Goal: Information Seeking & Learning: Learn about a topic

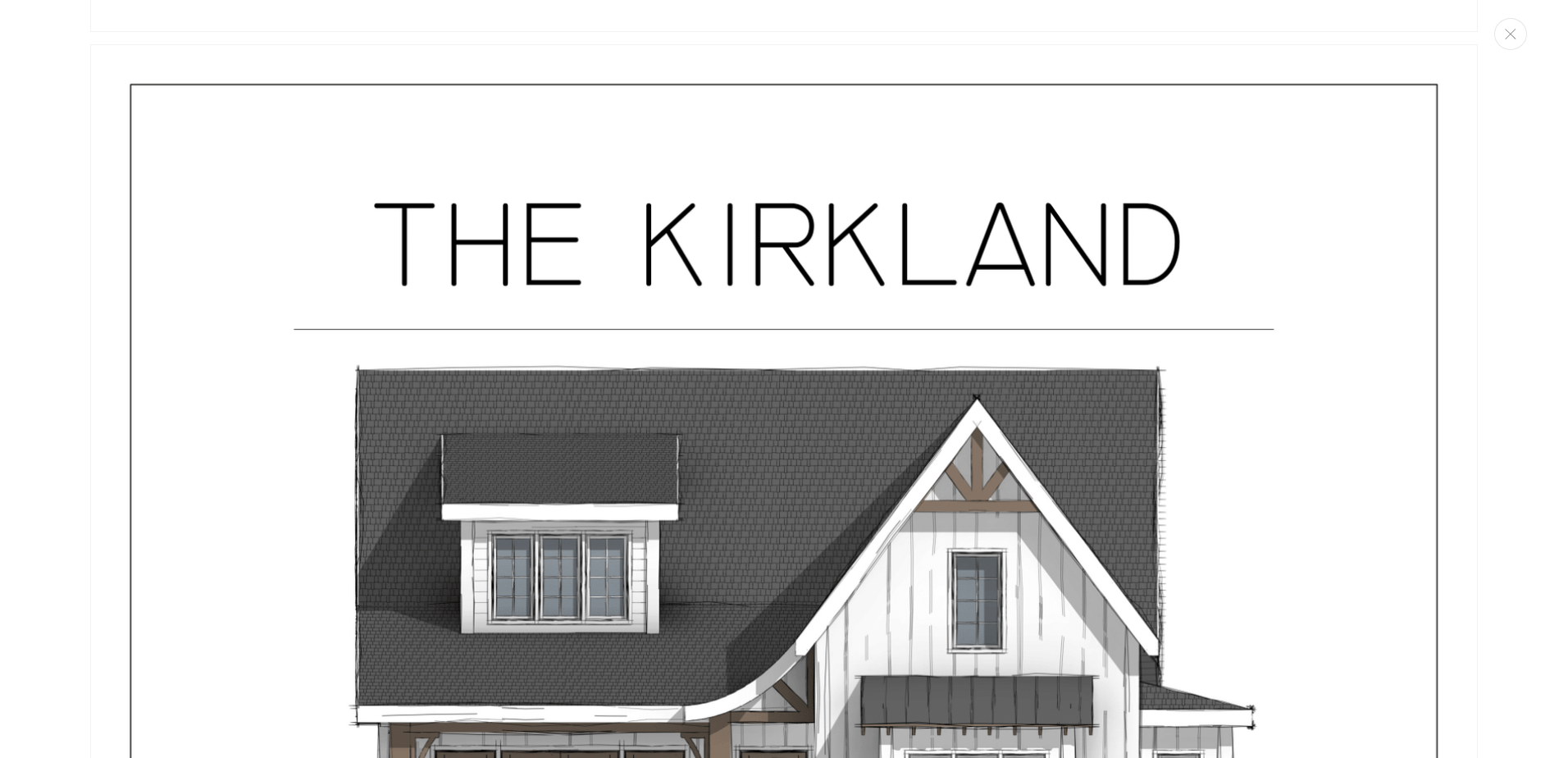
scroll to position [1559, 0]
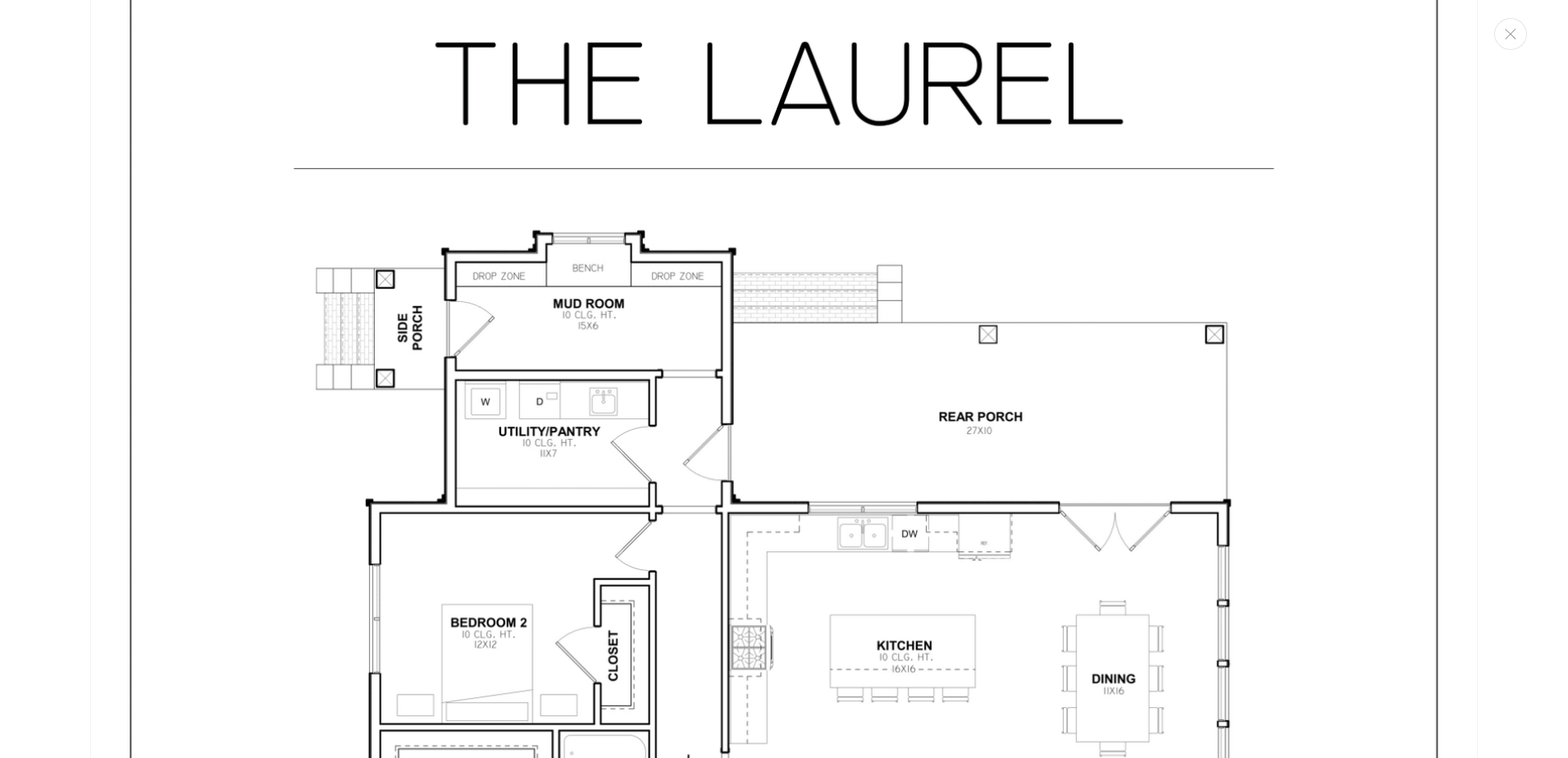
scroll to position [3848, 0]
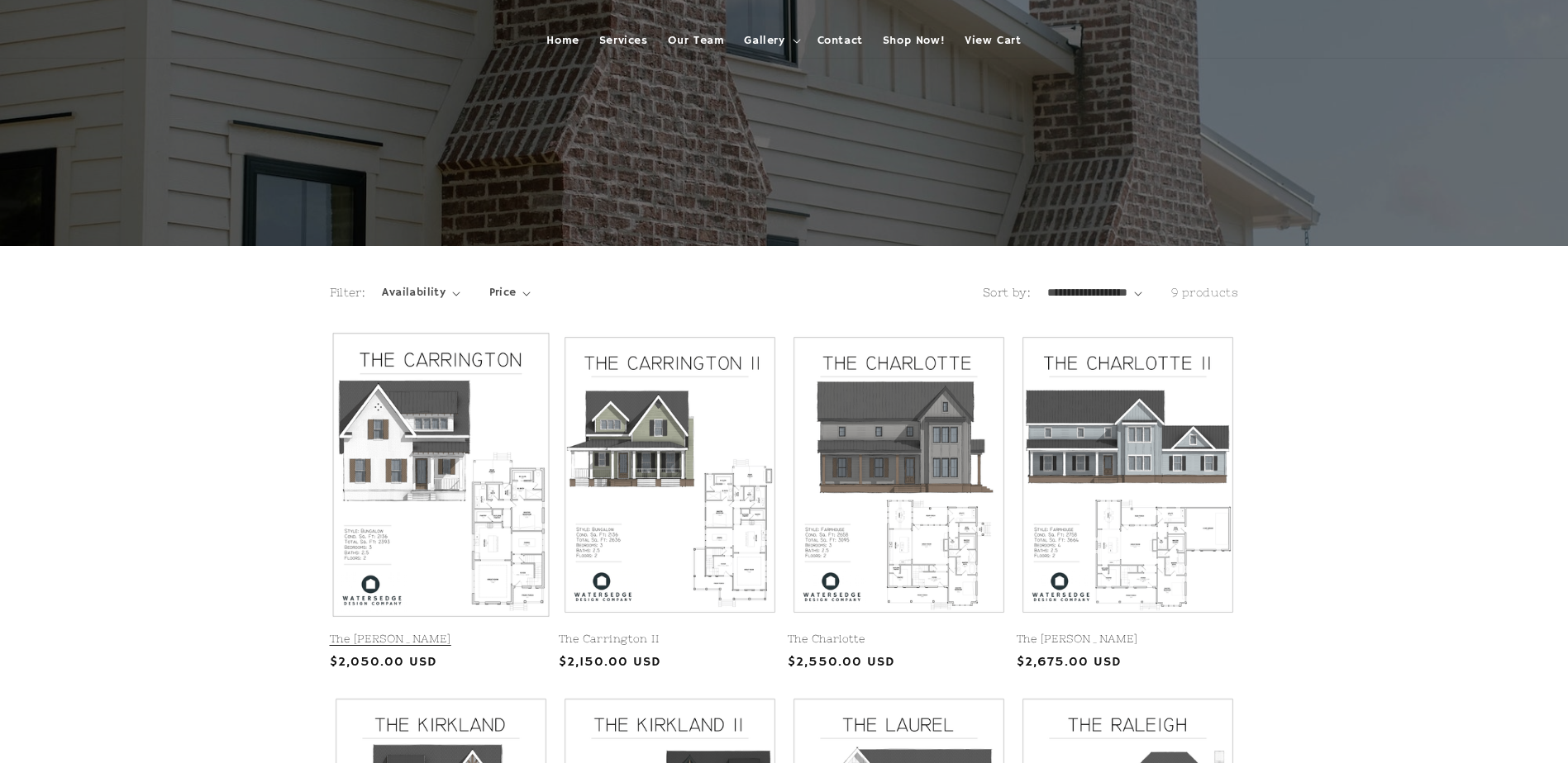
scroll to position [140, 0]
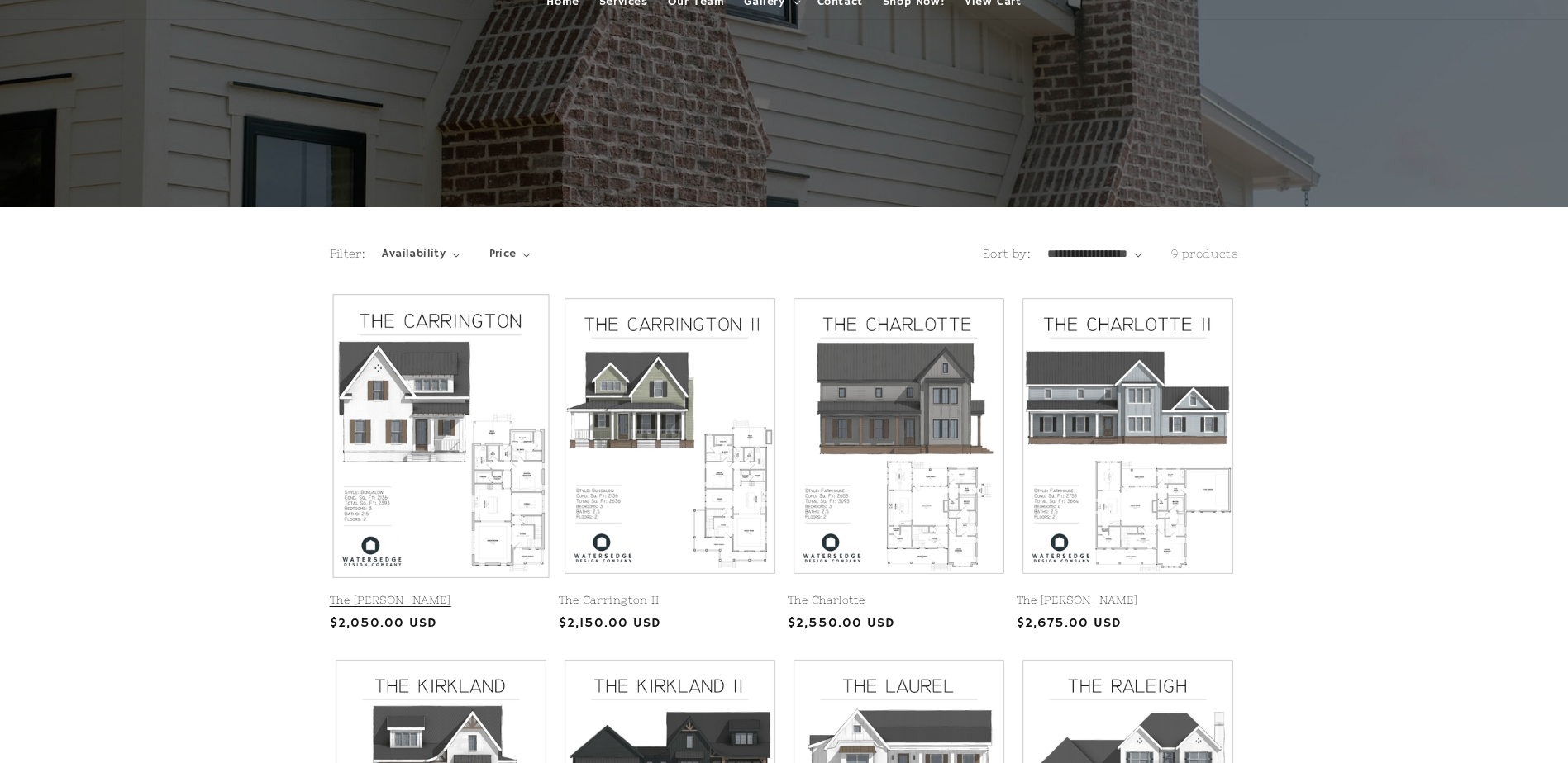
click at [494, 594] on link "The [PERSON_NAME]" at bounding box center [441, 601] width 223 height 14
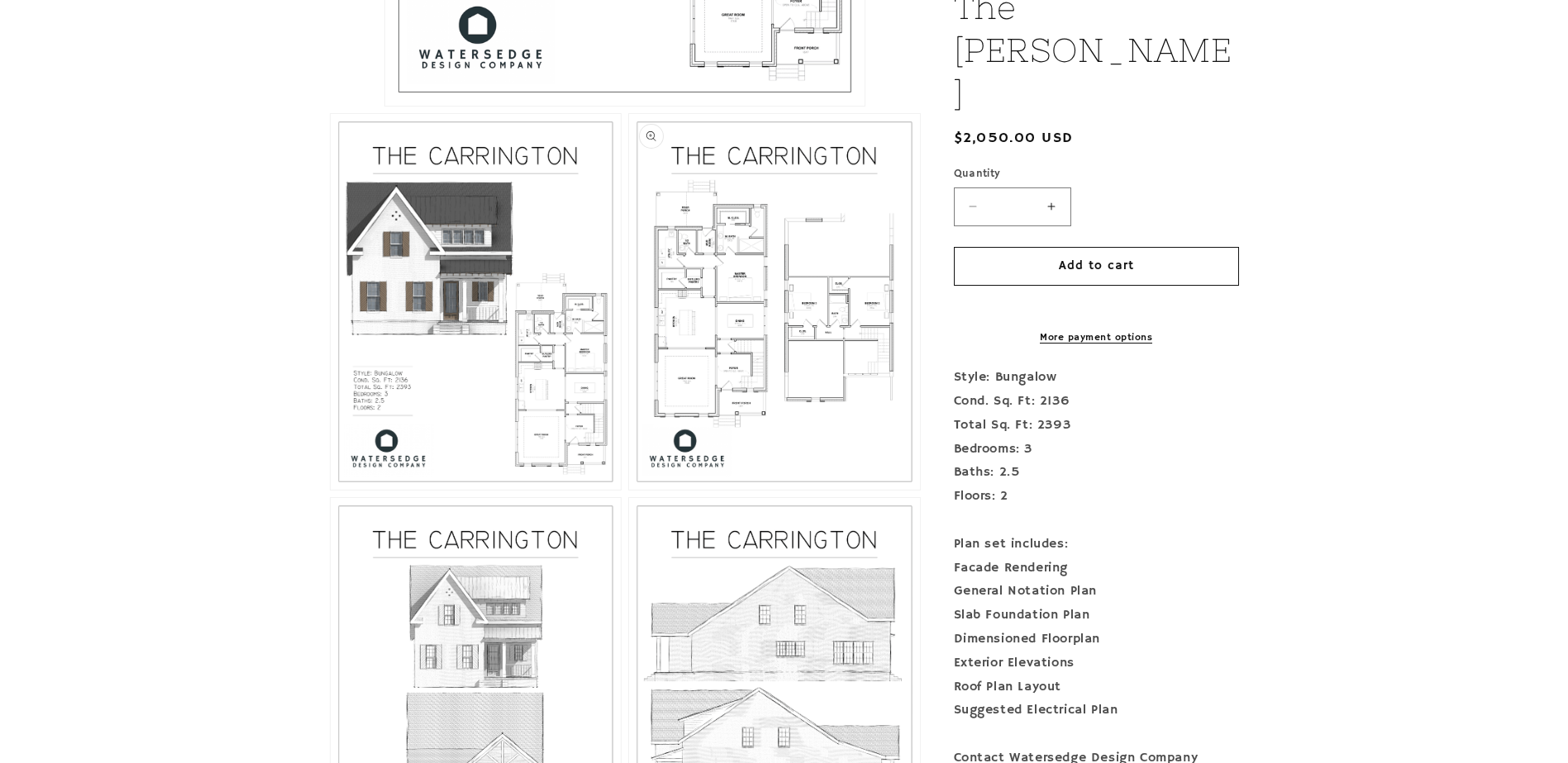
scroll to position [826, 0]
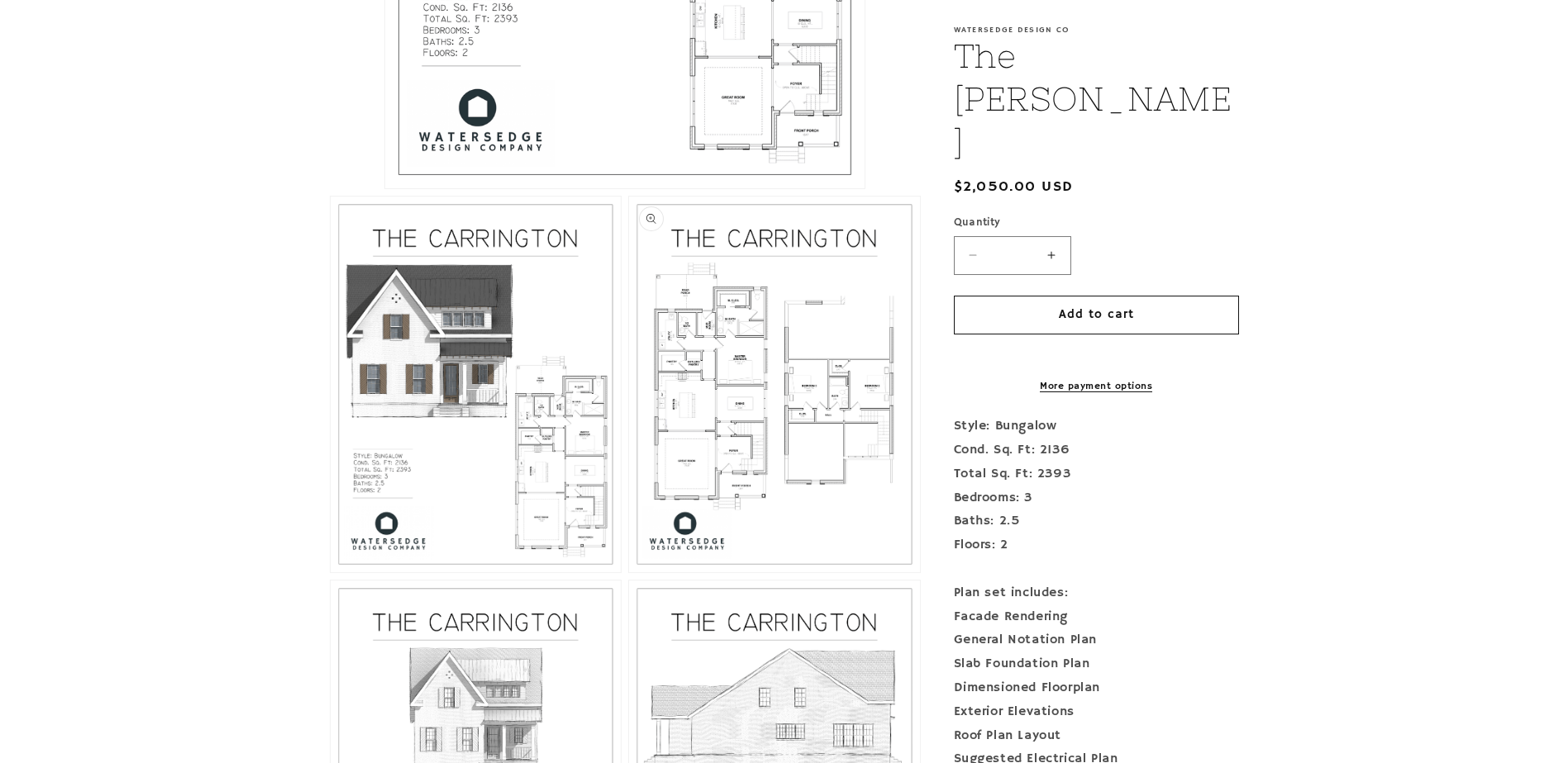
click at [629, 573] on button "Open media 3 in modal" at bounding box center [629, 573] width 0 height 0
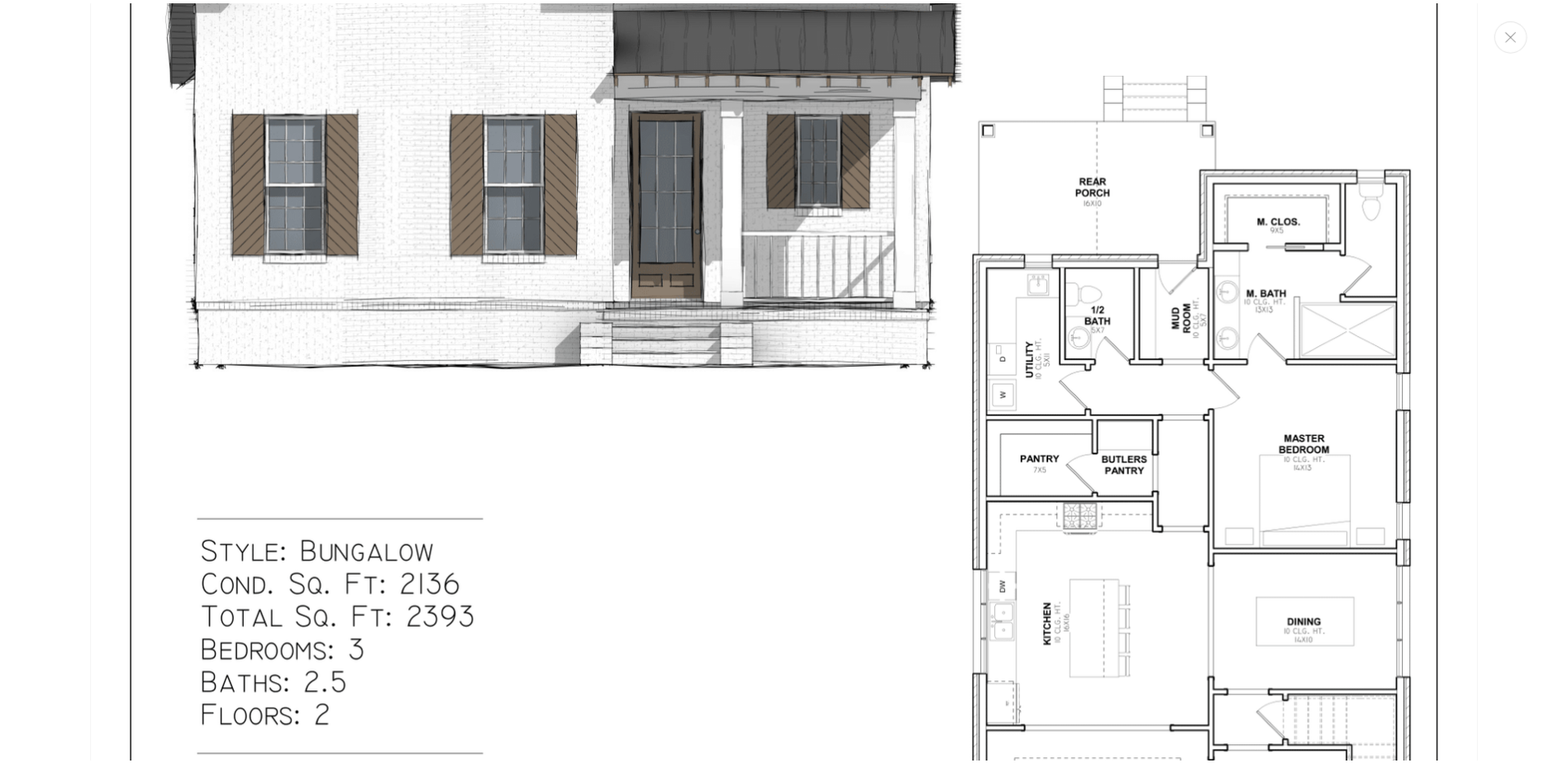
scroll to position [2386, 0]
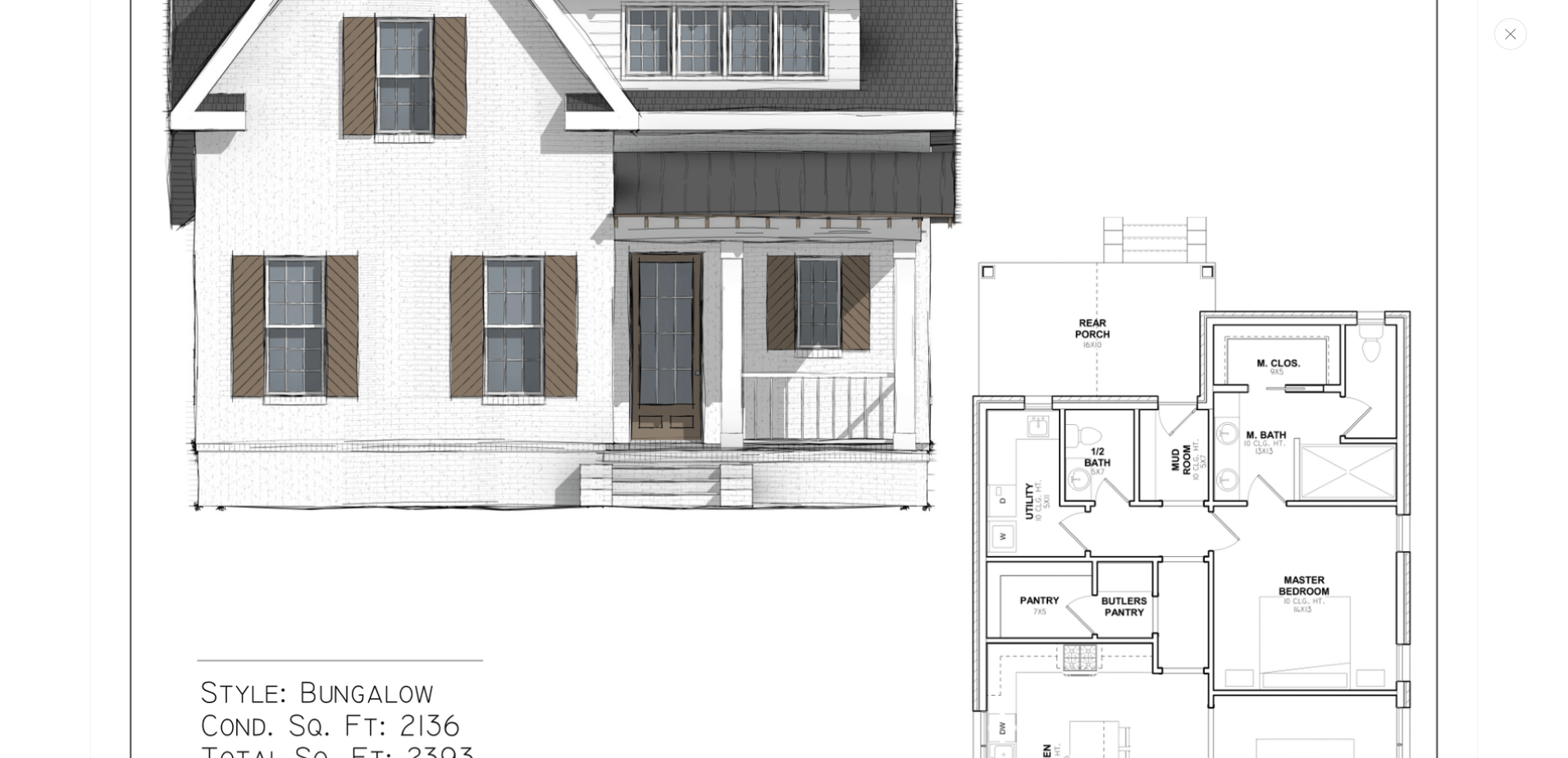
click at [1505, 40] on button "Close" at bounding box center [1511, 34] width 33 height 32
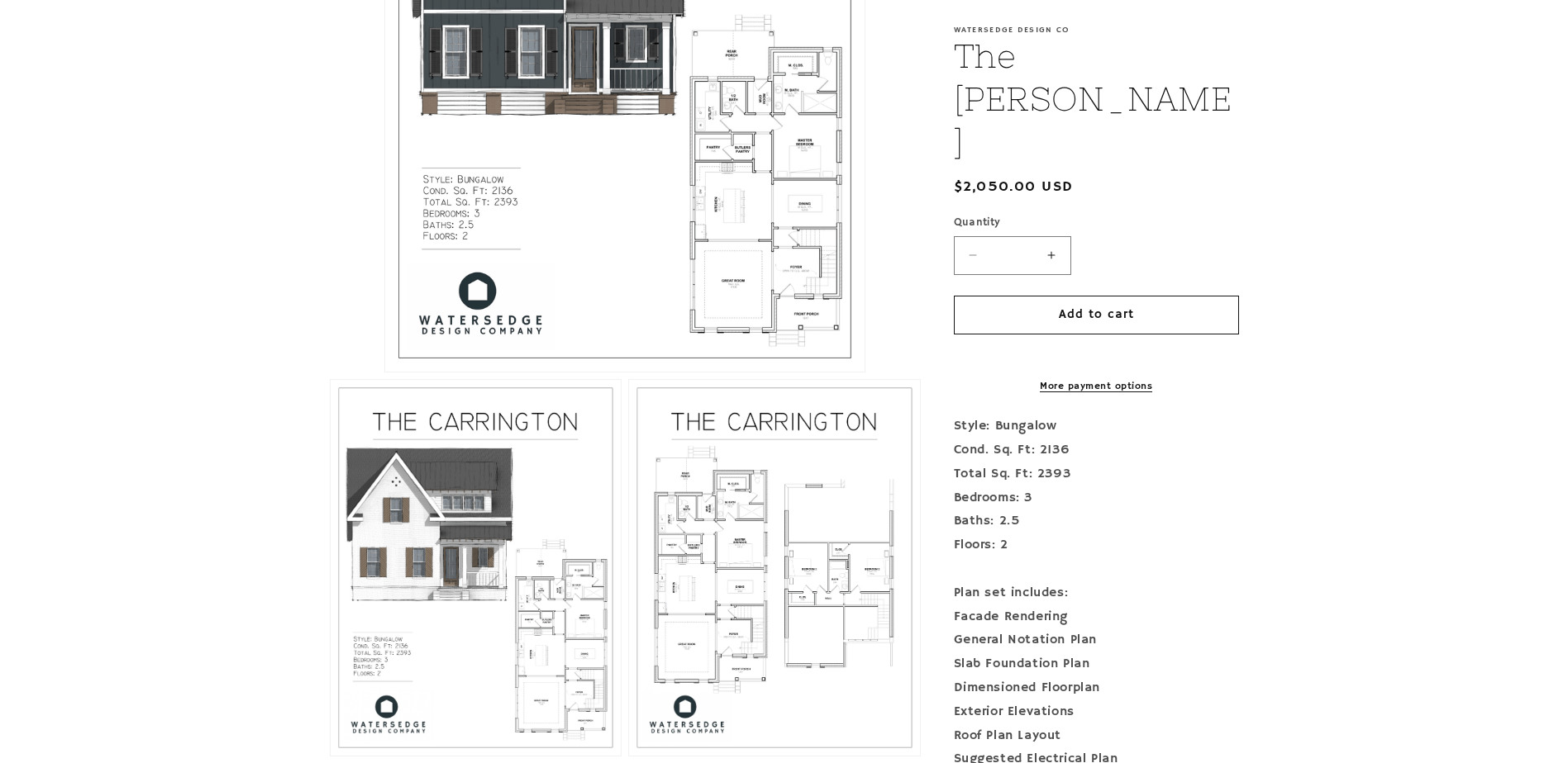
scroll to position [744, 0]
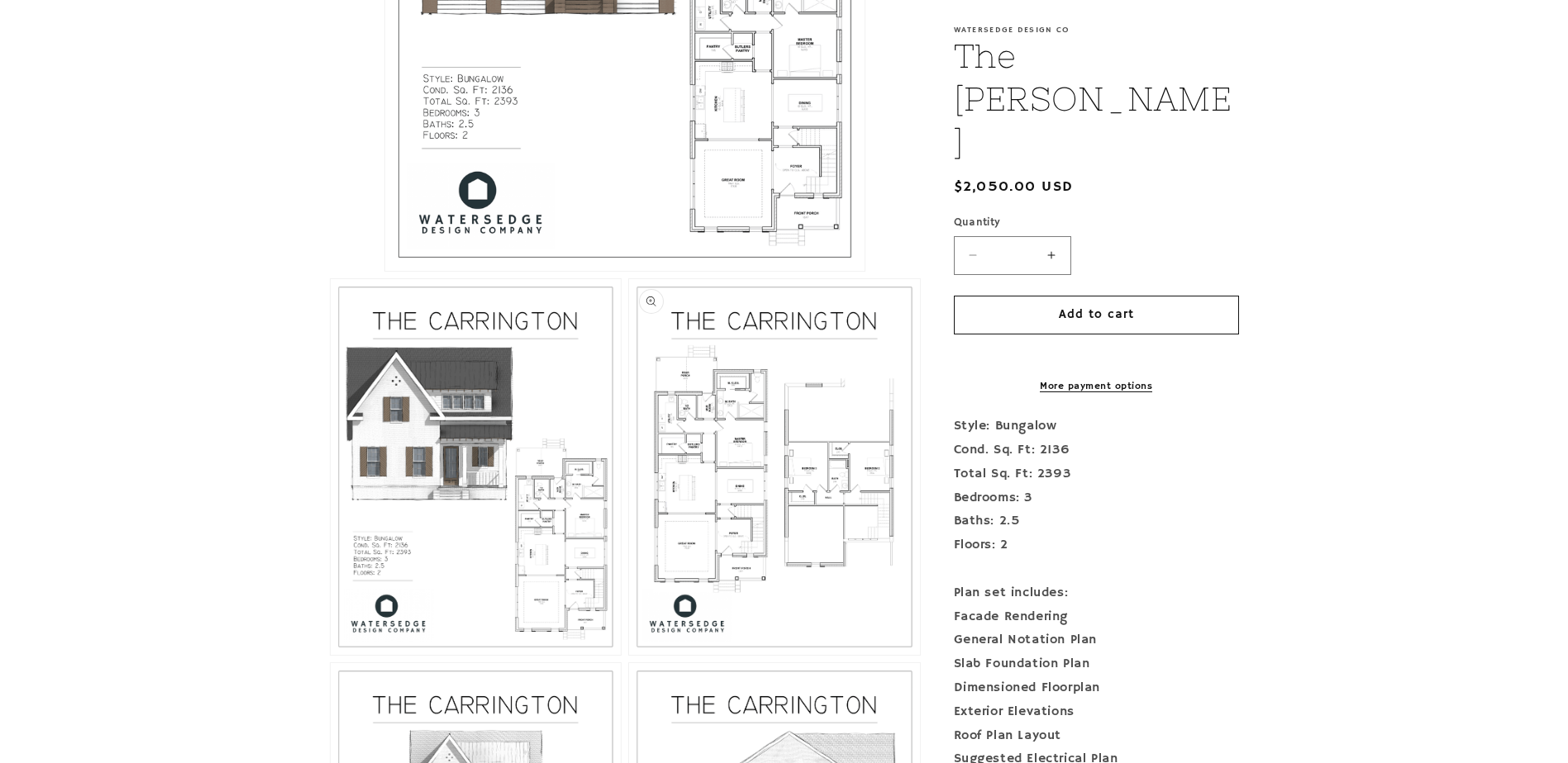
click at [629, 655] on button "Open media 3 in modal" at bounding box center [629, 655] width 0 height 0
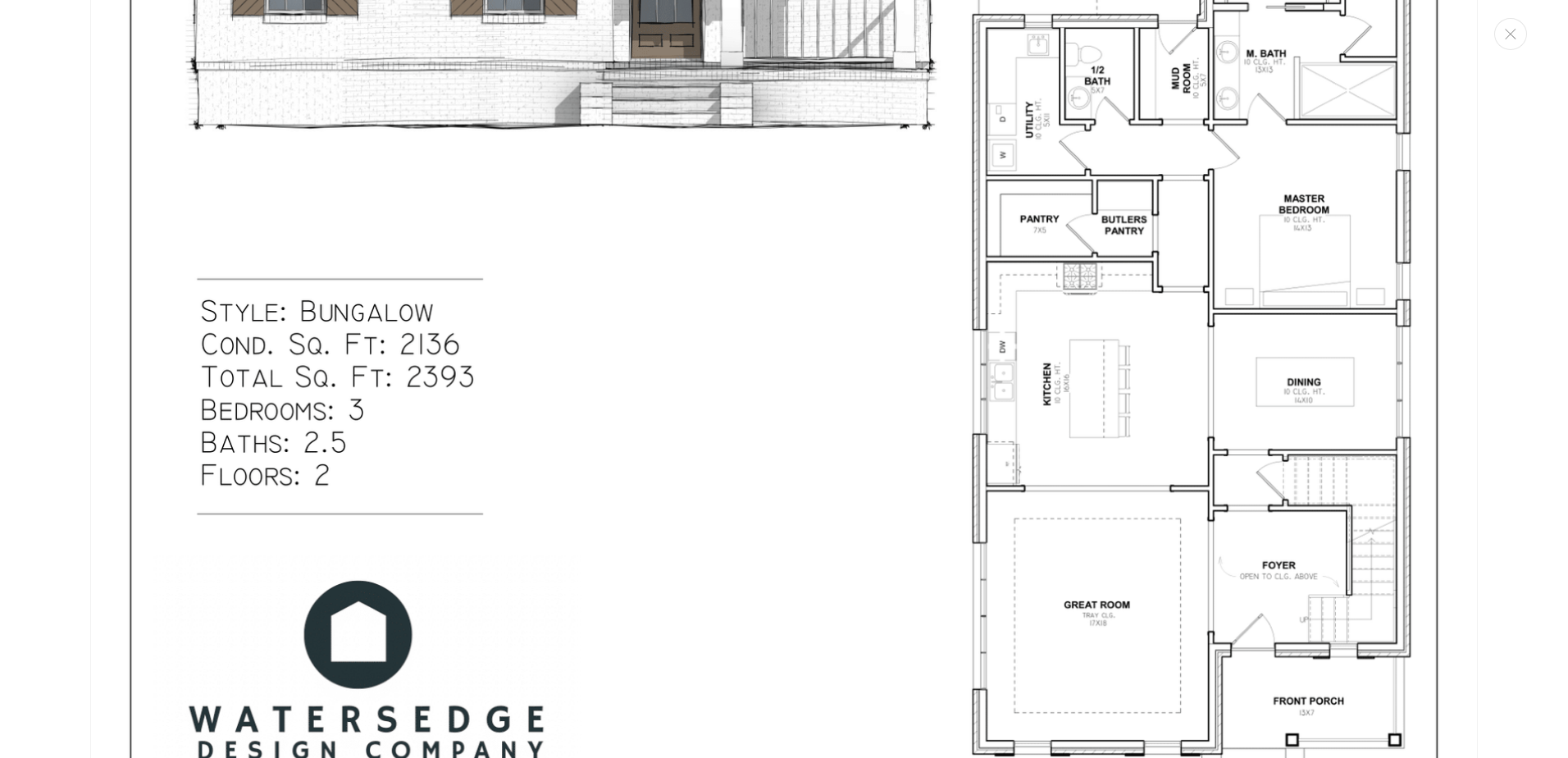
scroll to position [2781, 0]
